Goal: Find specific page/section: Find specific page/section

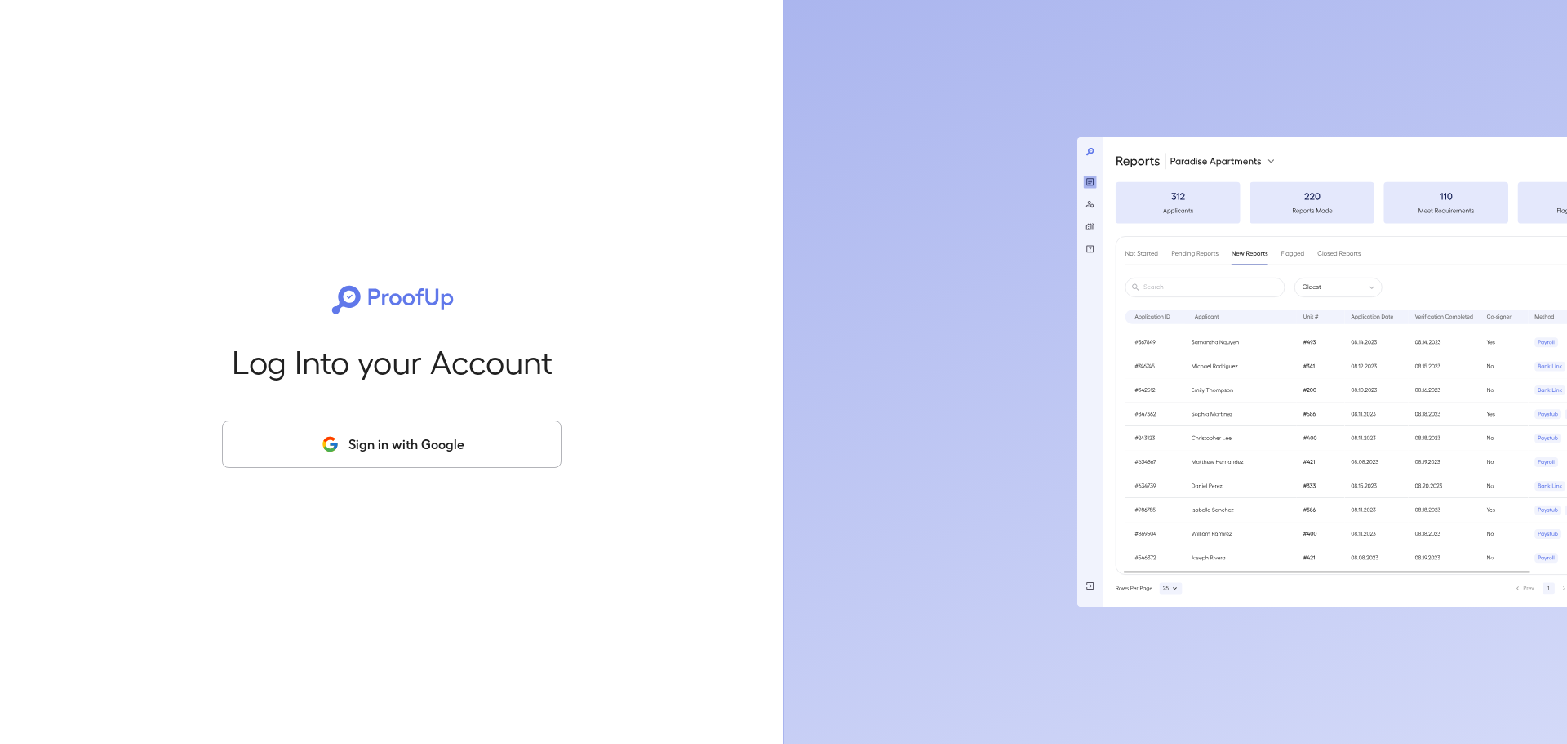
click at [451, 447] on button "Sign in with Google" at bounding box center [392, 443] width 340 height 47
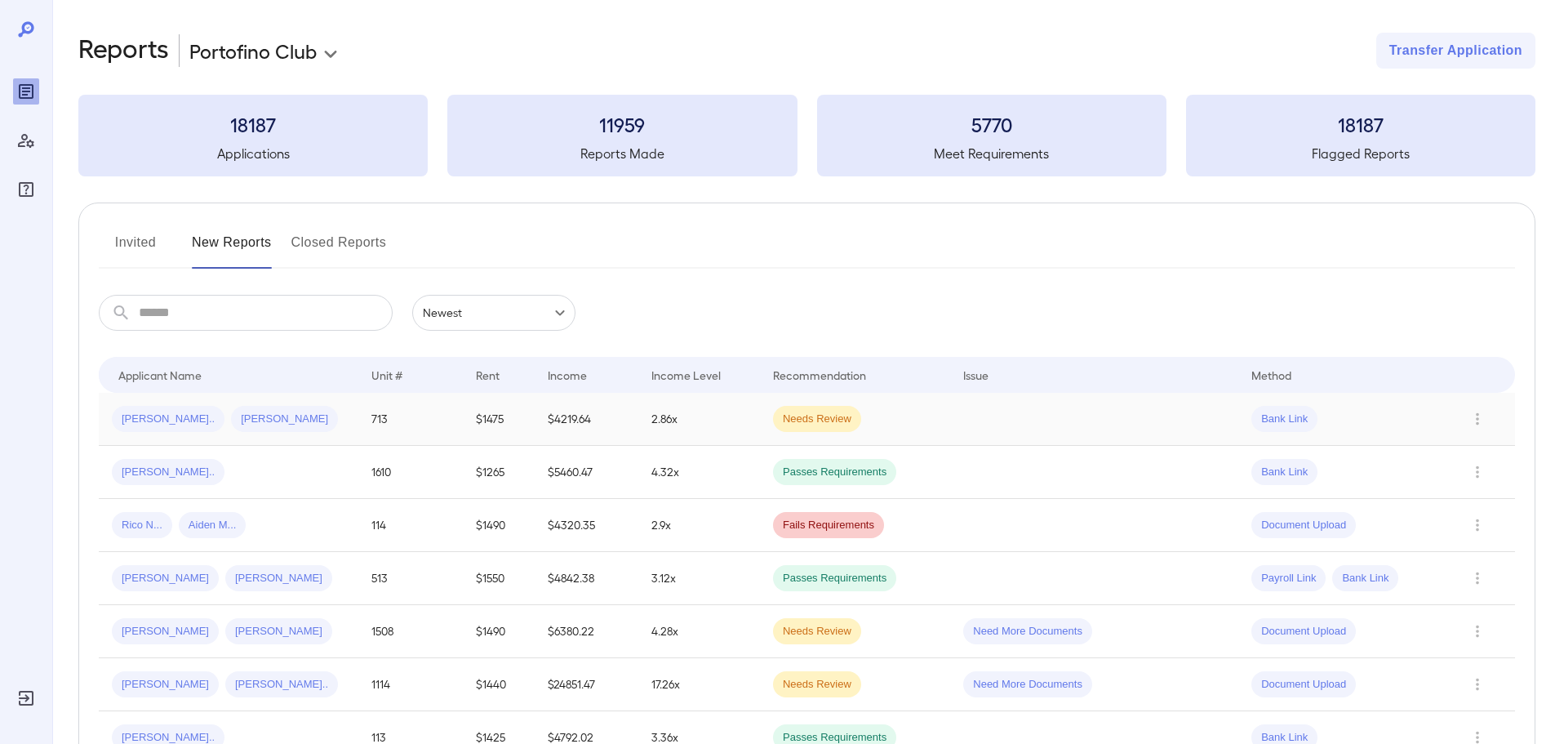
click at [302, 424] on div "[PERSON_NAME].. [PERSON_NAME].." at bounding box center [228, 419] width 233 height 26
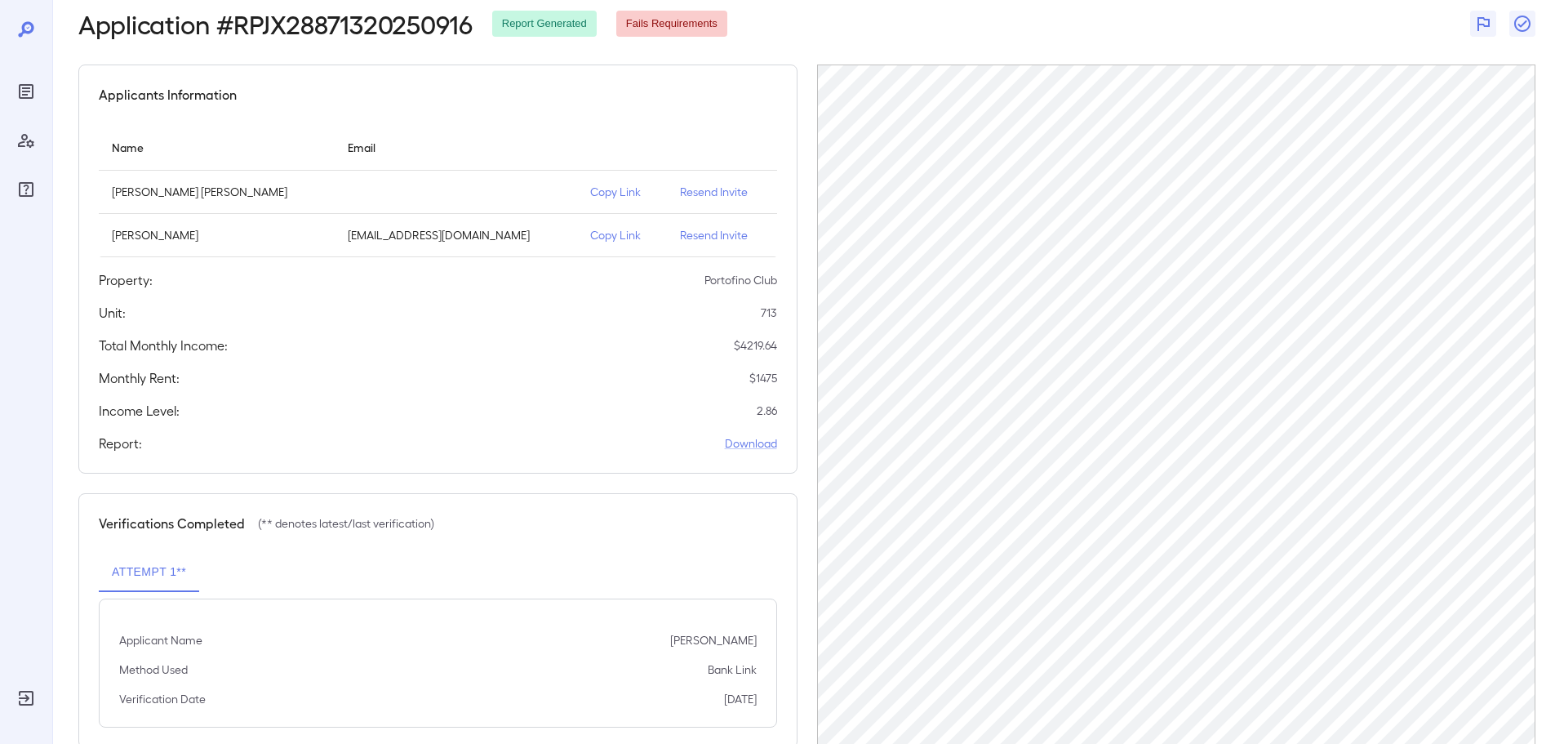
scroll to position [119, 0]
